Goal: Obtain resource: Download file/media

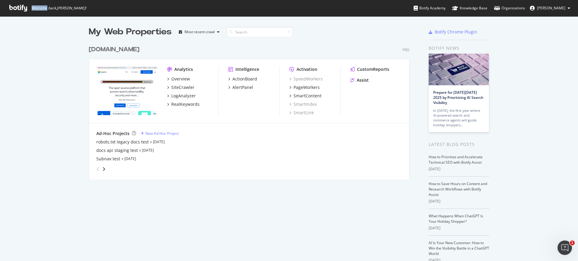
scroll to position [261, 578]
click at [126, 140] on div "robots.txt legacy docs test" at bounding box center [122, 142] width 52 height 6
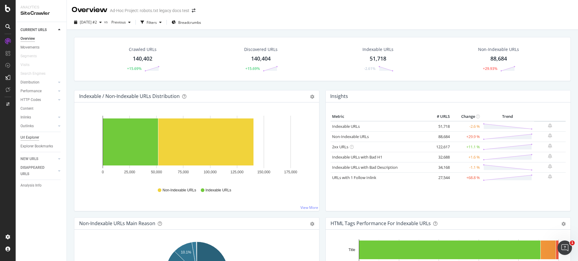
click at [32, 138] on div "Url Explorer" at bounding box center [29, 137] width 19 height 6
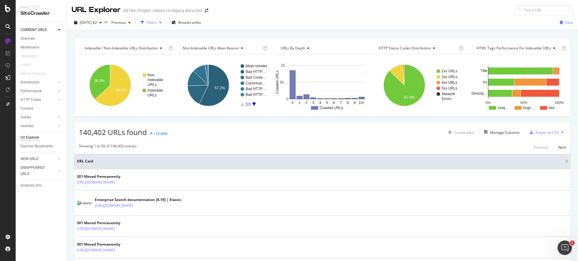
click at [162, 21] on icon "button" at bounding box center [160, 23] width 2 height 4
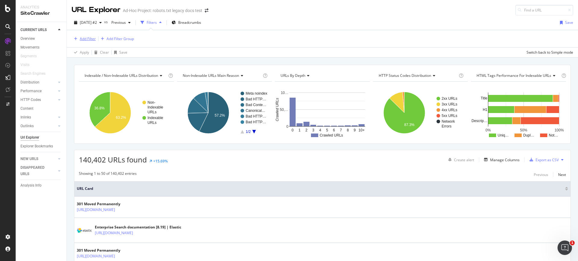
click at [90, 37] on div "Add Filter" at bounding box center [88, 38] width 16 height 5
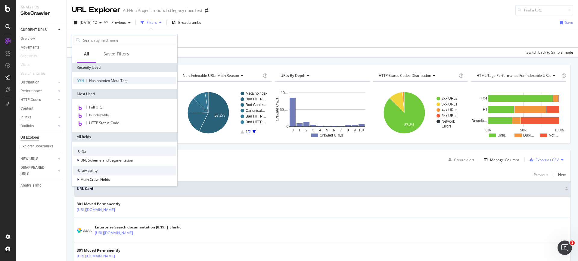
click at [96, 80] on span "Has noindex Meta Tag" at bounding box center [108, 80] width 38 height 5
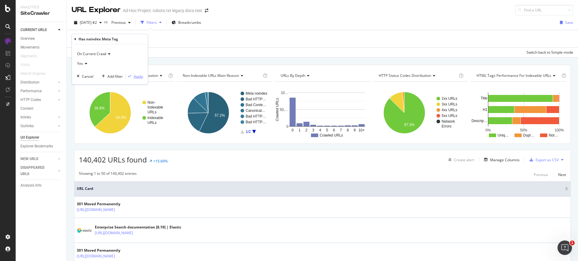
click at [140, 77] on div "Apply" at bounding box center [138, 76] width 9 height 5
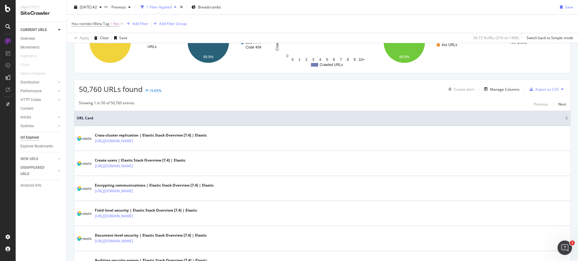
scroll to position [71, 0]
click at [509, 90] on div "Manage Columns" at bounding box center [506, 89] width 30 height 5
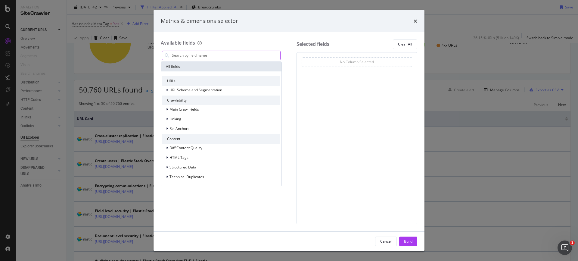
click at [184, 53] on input "modal" at bounding box center [225, 55] width 109 height 9
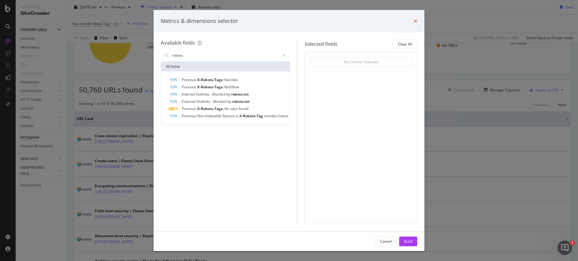
type input "robots"
click at [417, 20] on icon "times" at bounding box center [416, 21] width 4 height 5
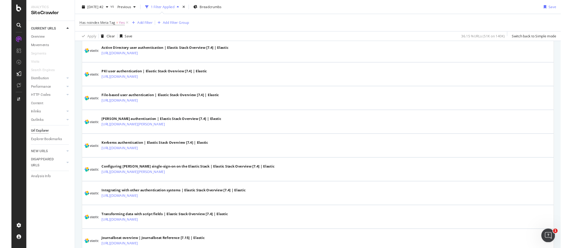
scroll to position [417, 0]
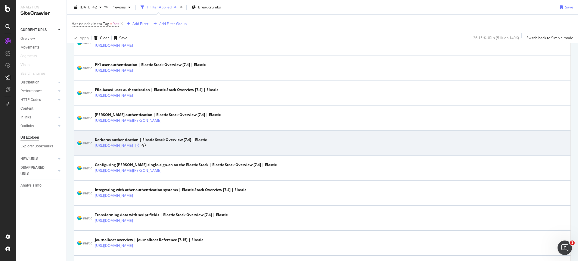
click at [139, 145] on icon at bounding box center [138, 146] width 4 height 4
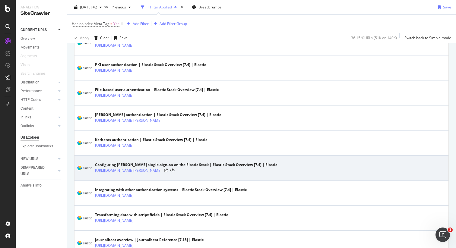
click at [174, 171] on div at bounding box center [169, 170] width 11 height 4
click at [168, 171] on icon at bounding box center [166, 171] width 4 height 4
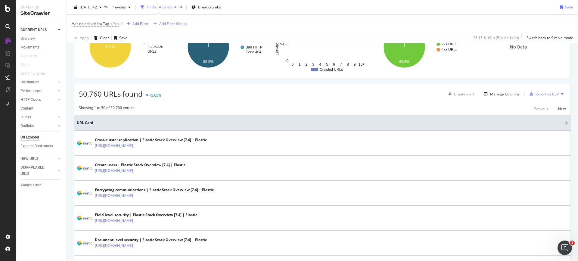
scroll to position [67, 0]
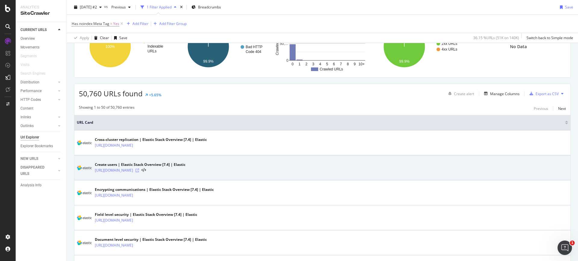
click at [139, 171] on icon at bounding box center [138, 171] width 4 height 4
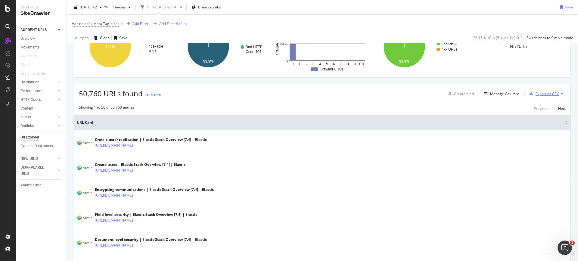
click at [545, 95] on div "Export as CSV" at bounding box center [547, 93] width 23 height 5
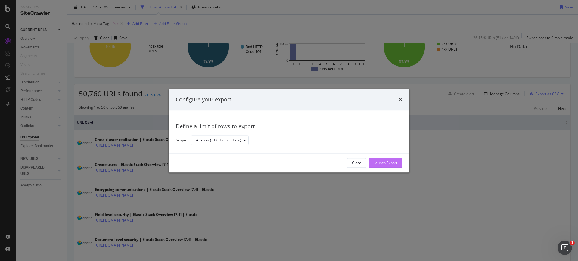
click at [382, 161] on div "Launch Export" at bounding box center [386, 163] width 24 height 5
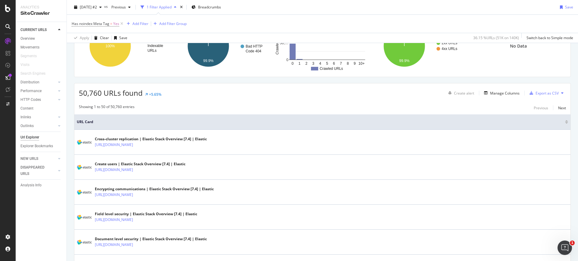
scroll to position [68, 0]
click at [37, 104] on div "DataExports" at bounding box center [34, 103] width 24 height 6
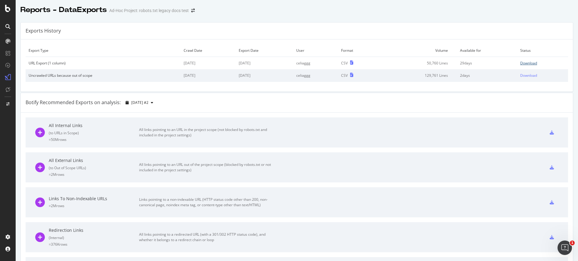
click at [528, 63] on div "Download" at bounding box center [529, 63] width 17 height 5
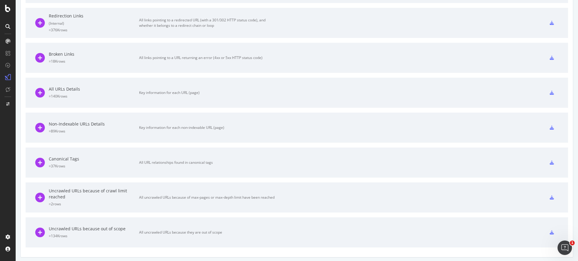
scroll to position [217, 0]
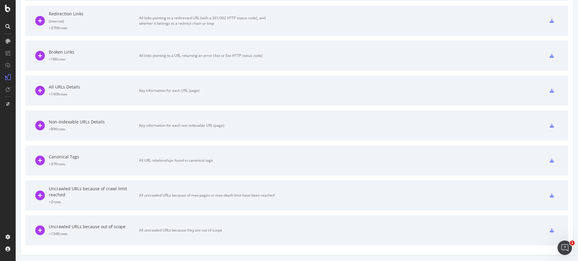
click at [92, 228] on div "Uncrawled URLs because out of scope" at bounding box center [94, 227] width 90 height 6
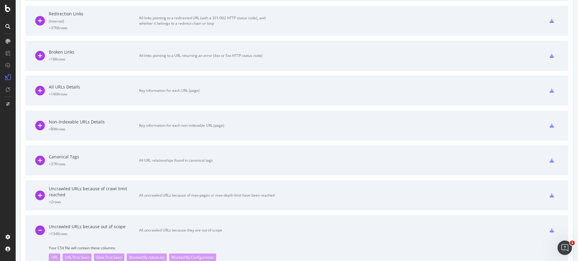
scroll to position [242, 0]
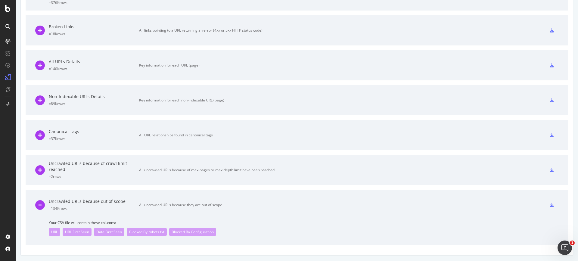
click at [140, 232] on div "Blocked By robots.txt" at bounding box center [147, 232] width 40 height 8
click at [551, 207] on icon at bounding box center [552, 205] width 4 height 4
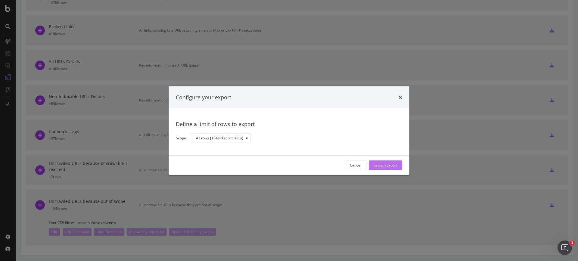
click at [389, 163] on div "Launch Export" at bounding box center [386, 165] width 24 height 5
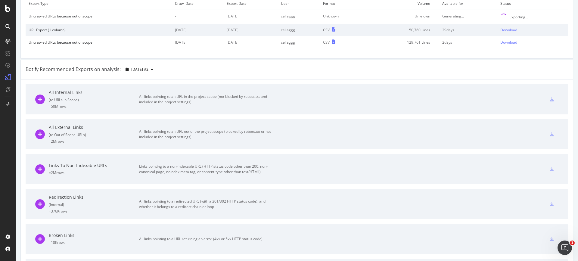
scroll to position [0, 0]
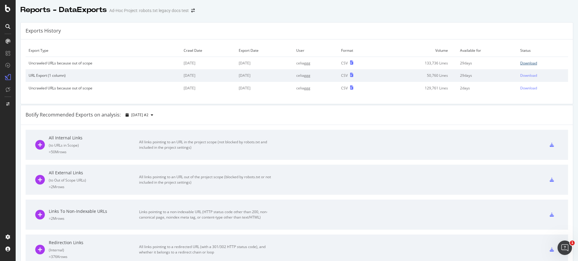
click at [536, 62] on div "Download" at bounding box center [529, 63] width 17 height 5
click at [7, 12] on div at bounding box center [8, 130] width 16 height 261
click at [8, 8] on icon at bounding box center [7, 8] width 5 height 7
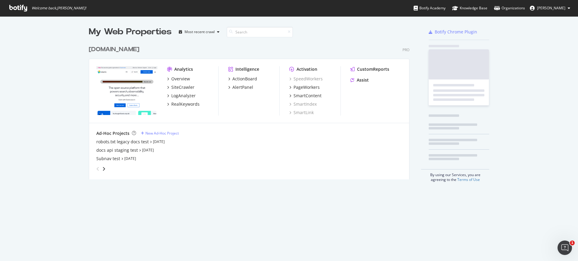
scroll to position [261, 578]
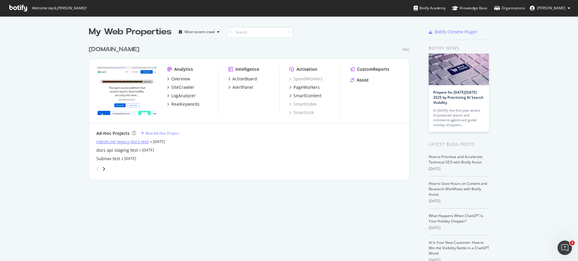
click at [111, 141] on div "robots.txt legacy docs test" at bounding box center [122, 142] width 52 height 6
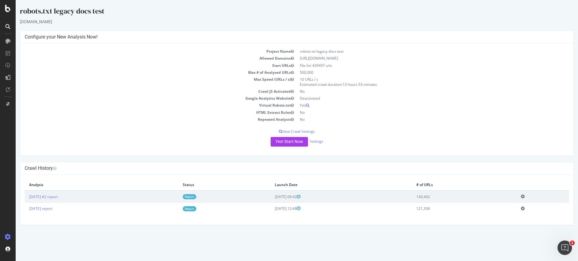
click at [196, 197] on link "Report" at bounding box center [190, 196] width 14 height 5
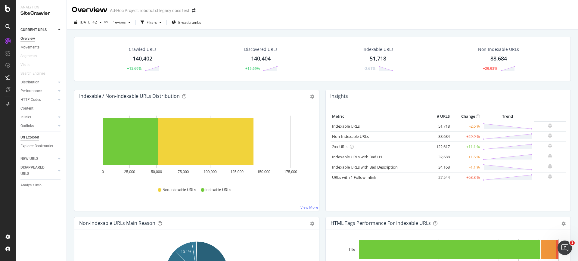
click at [33, 137] on div "Url Explorer" at bounding box center [29, 137] width 19 height 6
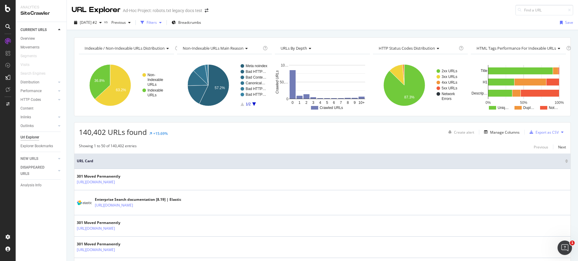
click at [157, 24] on div "Filters" at bounding box center [152, 22] width 10 height 5
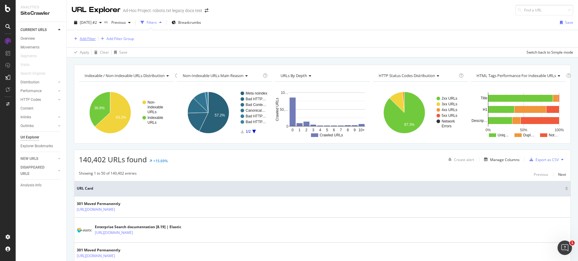
click at [88, 36] on div "Add Filter" at bounding box center [88, 38] width 16 height 5
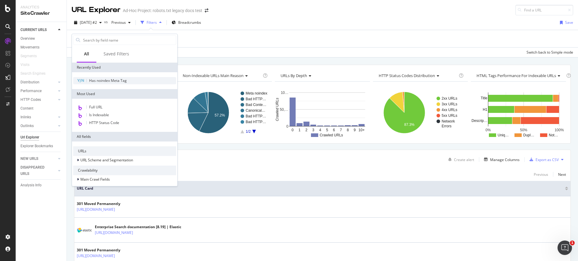
click at [114, 80] on span "Has noindex Meta Tag" at bounding box center [108, 80] width 38 height 5
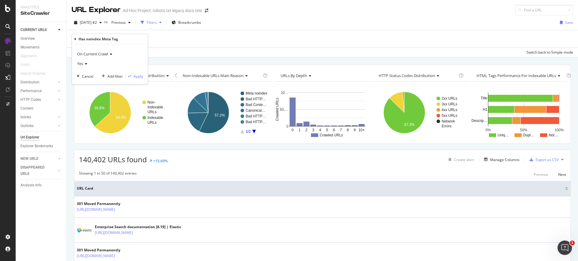
click at [85, 65] on icon at bounding box center [85, 64] width 4 height 4
click at [117, 38] on div "Has noindex Meta Tag" at bounding box center [98, 38] width 39 height 5
click at [77, 39] on div "Has noindex Meta Tag" at bounding box center [109, 39] width 71 height 10
click at [198, 38] on div "Add Filter Add Filter Group" at bounding box center [323, 38] width 502 height 17
click at [87, 36] on div "Add Filter" at bounding box center [88, 38] width 16 height 5
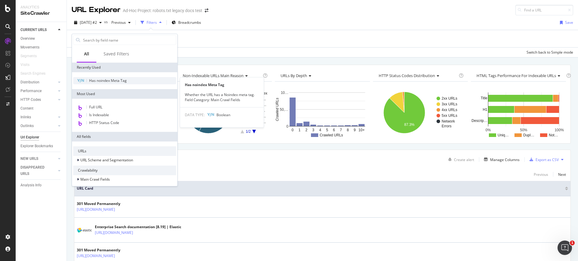
click at [110, 80] on span "Has noindex Meta Tag" at bounding box center [108, 80] width 38 height 5
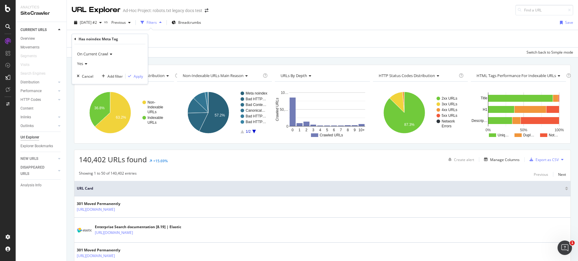
click at [85, 64] on icon at bounding box center [85, 64] width 4 height 4
click at [106, 55] on span "On Current Crawl" at bounding box center [92, 53] width 31 height 5
click at [125, 50] on div "On Current Crawl" at bounding box center [110, 54] width 66 height 10
click at [82, 63] on span "Yes" at bounding box center [80, 63] width 6 height 5
click at [82, 83] on span "No" at bounding box center [82, 83] width 5 height 5
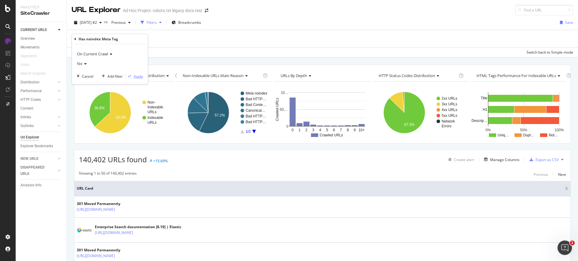
click at [138, 76] on div "Apply" at bounding box center [138, 76] width 9 height 5
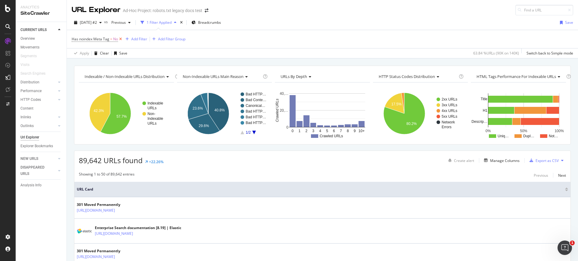
click at [119, 39] on icon at bounding box center [120, 39] width 5 height 6
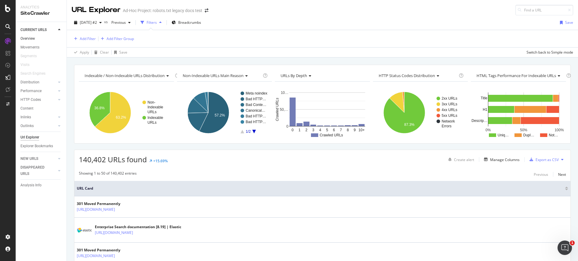
drag, startPoint x: 45, startPoint y: 37, endPoint x: 37, endPoint y: 37, distance: 7.5
click at [45, 37] on link "Overview" at bounding box center [41, 39] width 42 height 6
